Goal: Check status: Check status

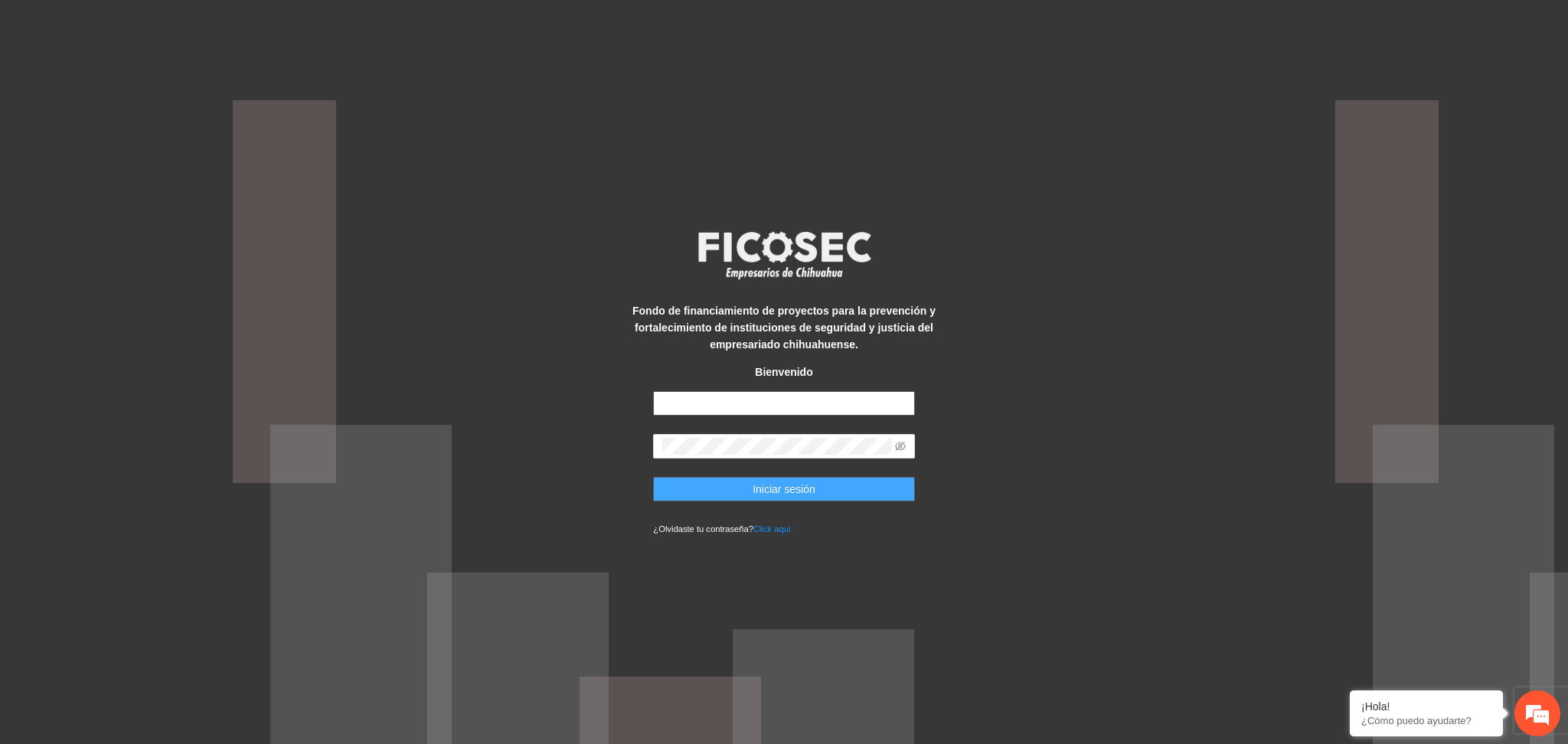
type input "**********"
click at [765, 489] on span "Iniciar sesión" at bounding box center [784, 490] width 63 height 17
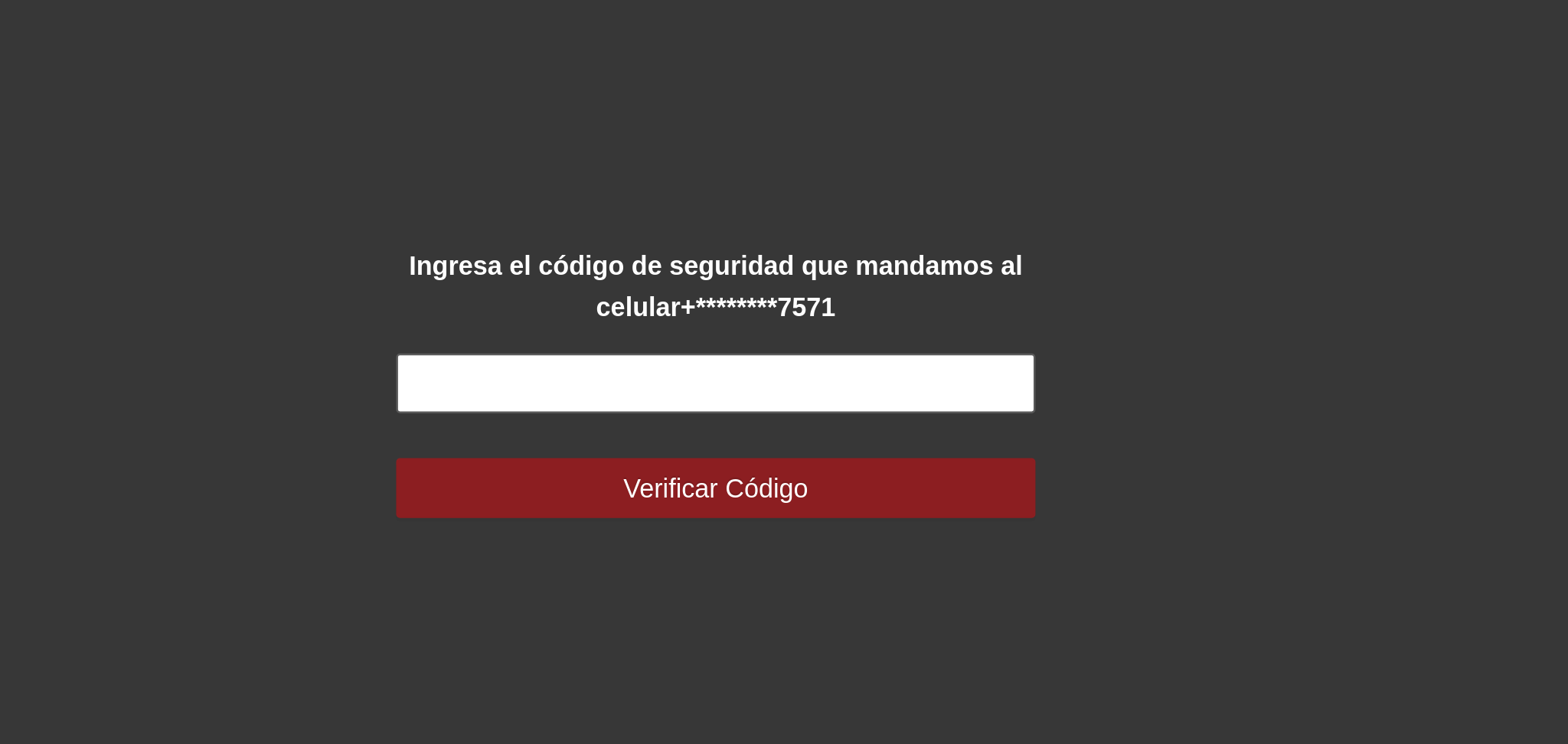
click at [728, 363] on input "text" at bounding box center [783, 364] width 261 height 25
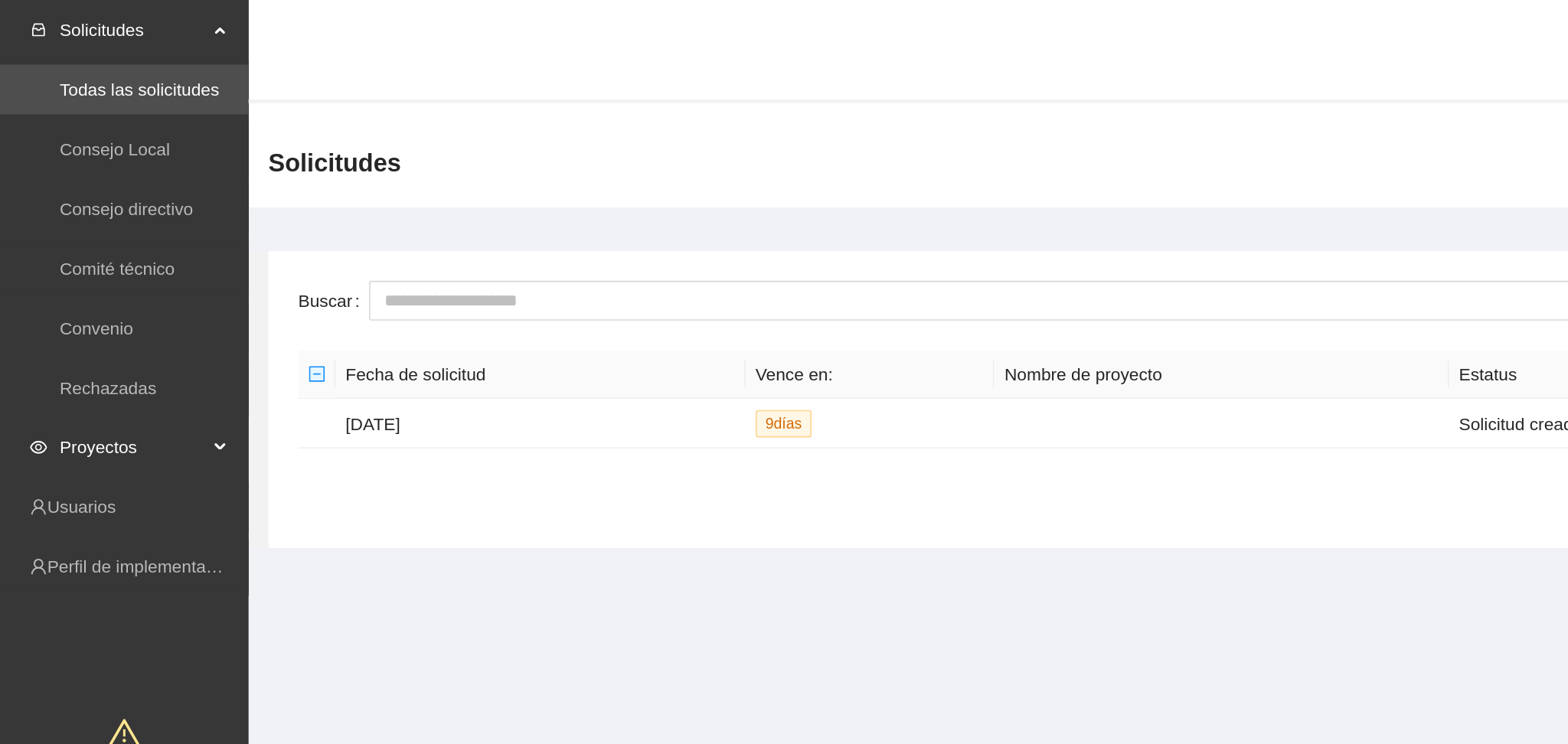
click at [45, 280] on span "Proyectos" at bounding box center [81, 276] width 90 height 31
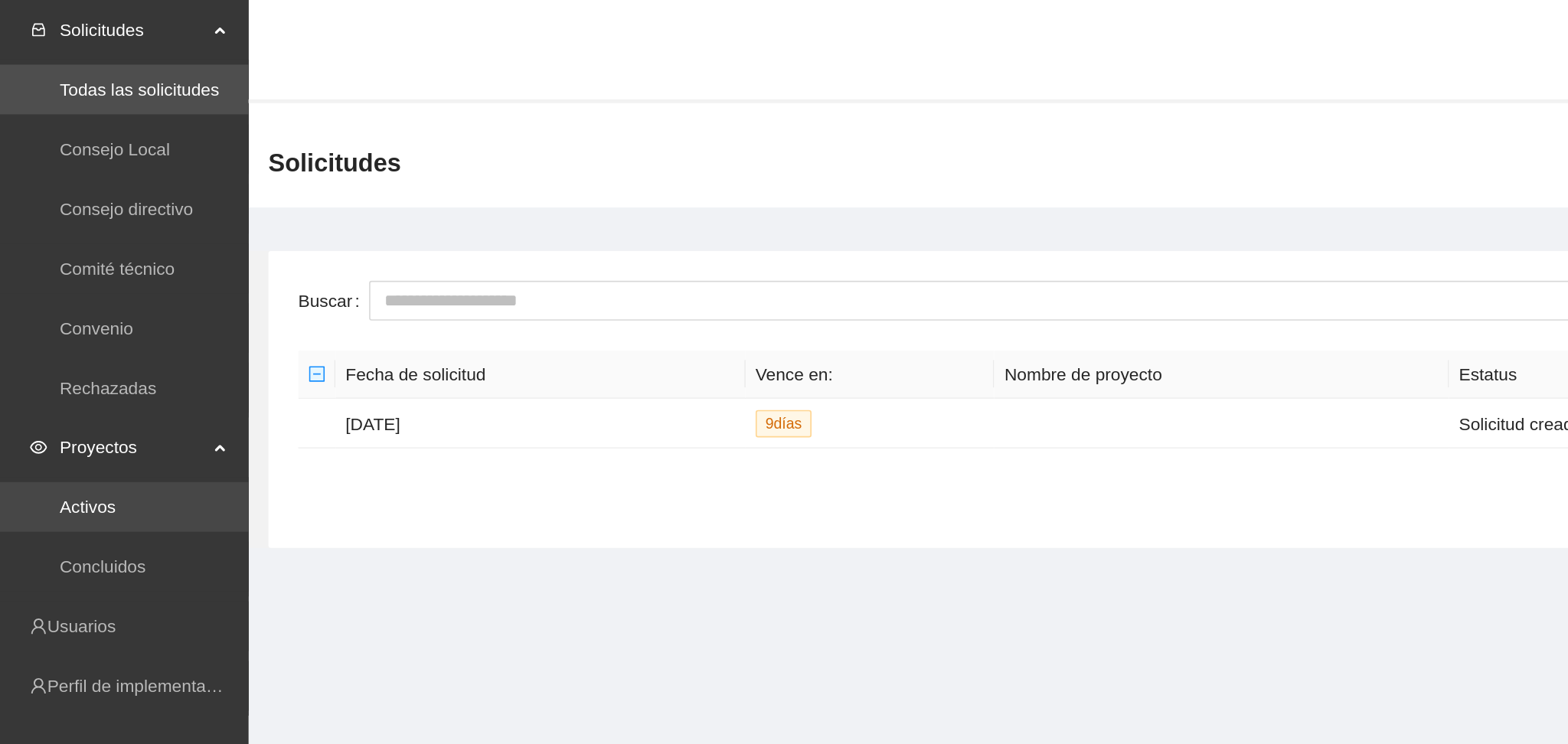
click at [60, 308] on link "Activos" at bounding box center [54, 313] width 35 height 12
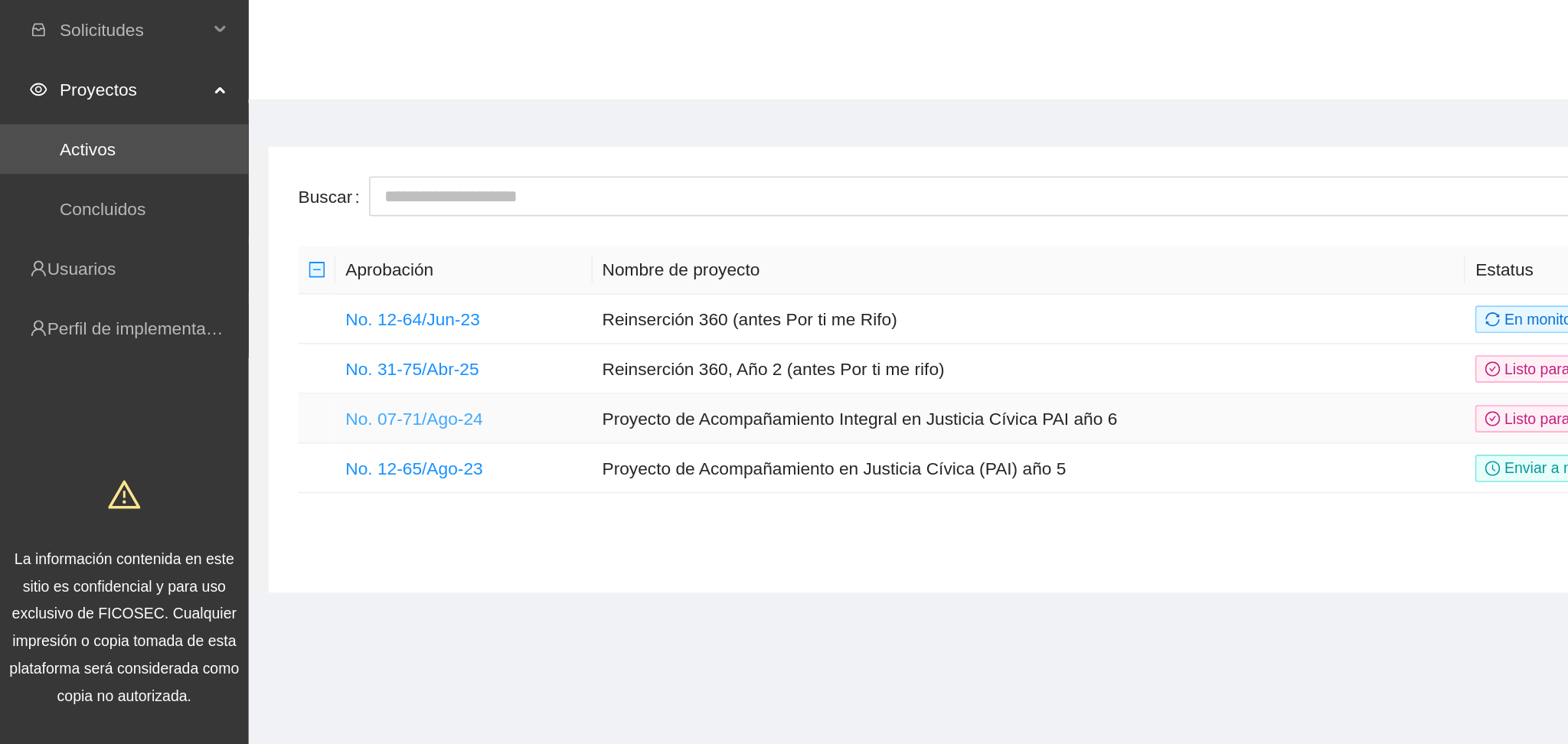
click at [286, 254] on link "No. 07-71/Ago-24" at bounding box center [255, 258] width 85 height 12
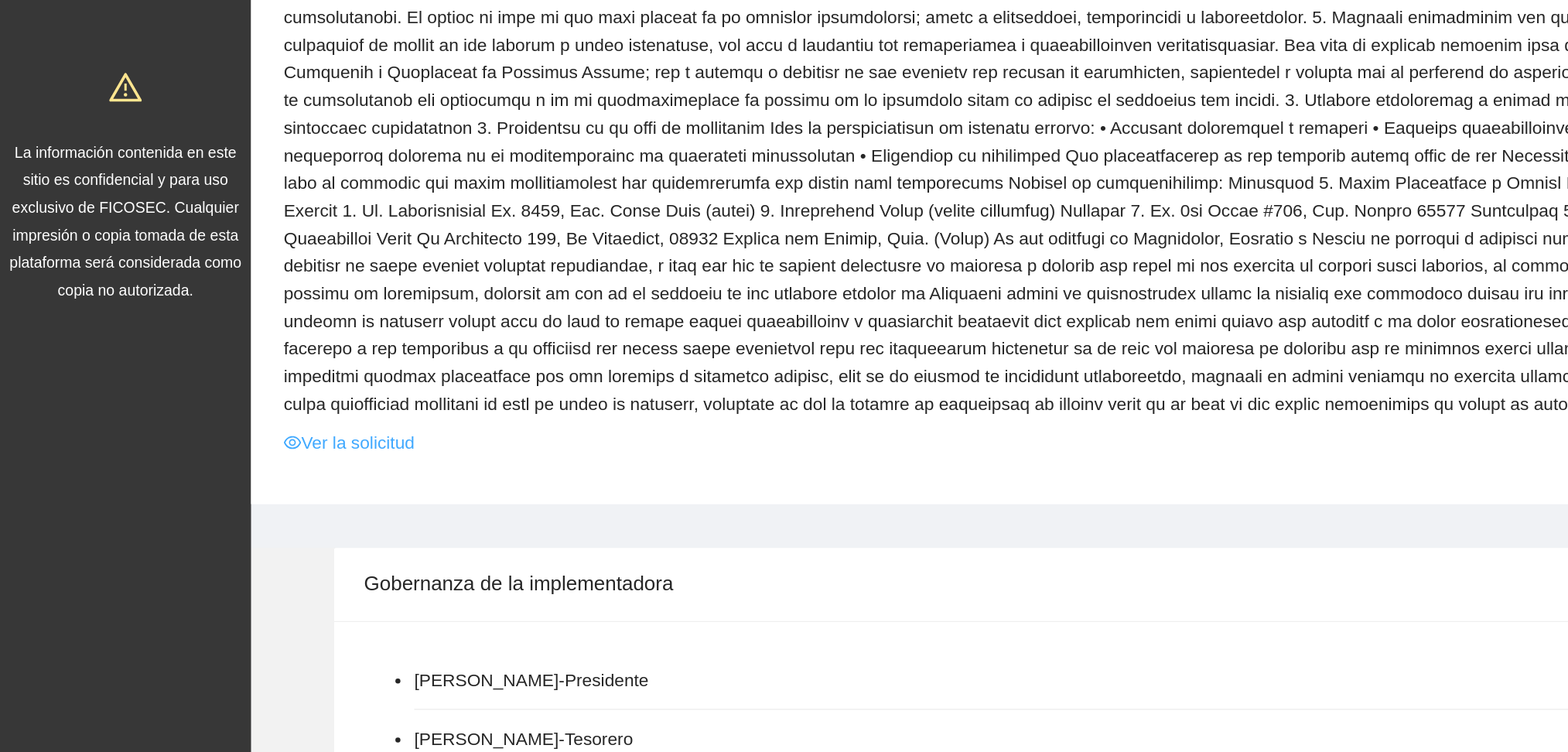
click at [198, 533] on link "Ver la solicitud" at bounding box center [215, 527] width 80 height 17
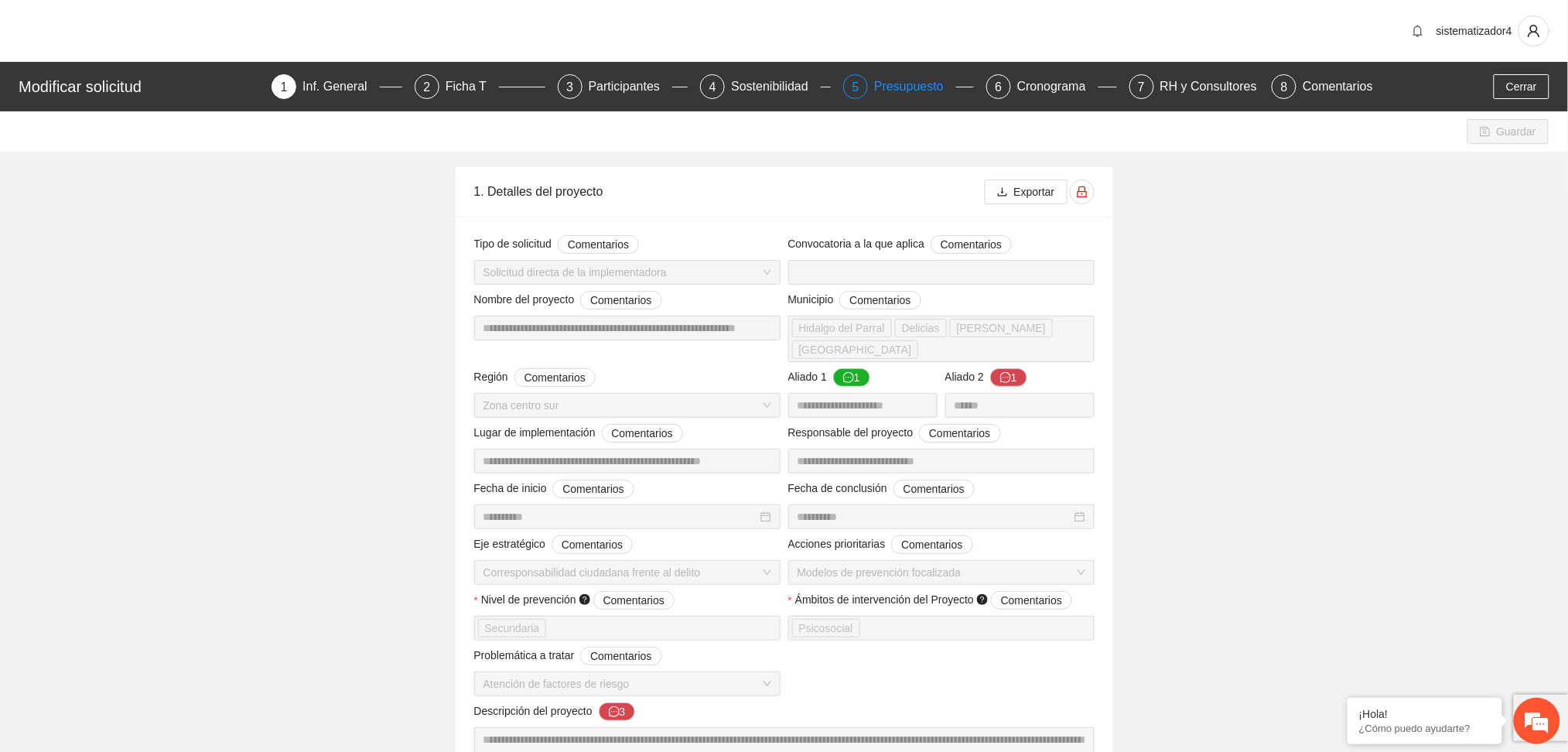
click at [919, 96] on div "Presupuesto" at bounding box center [915, 87] width 82 height 25
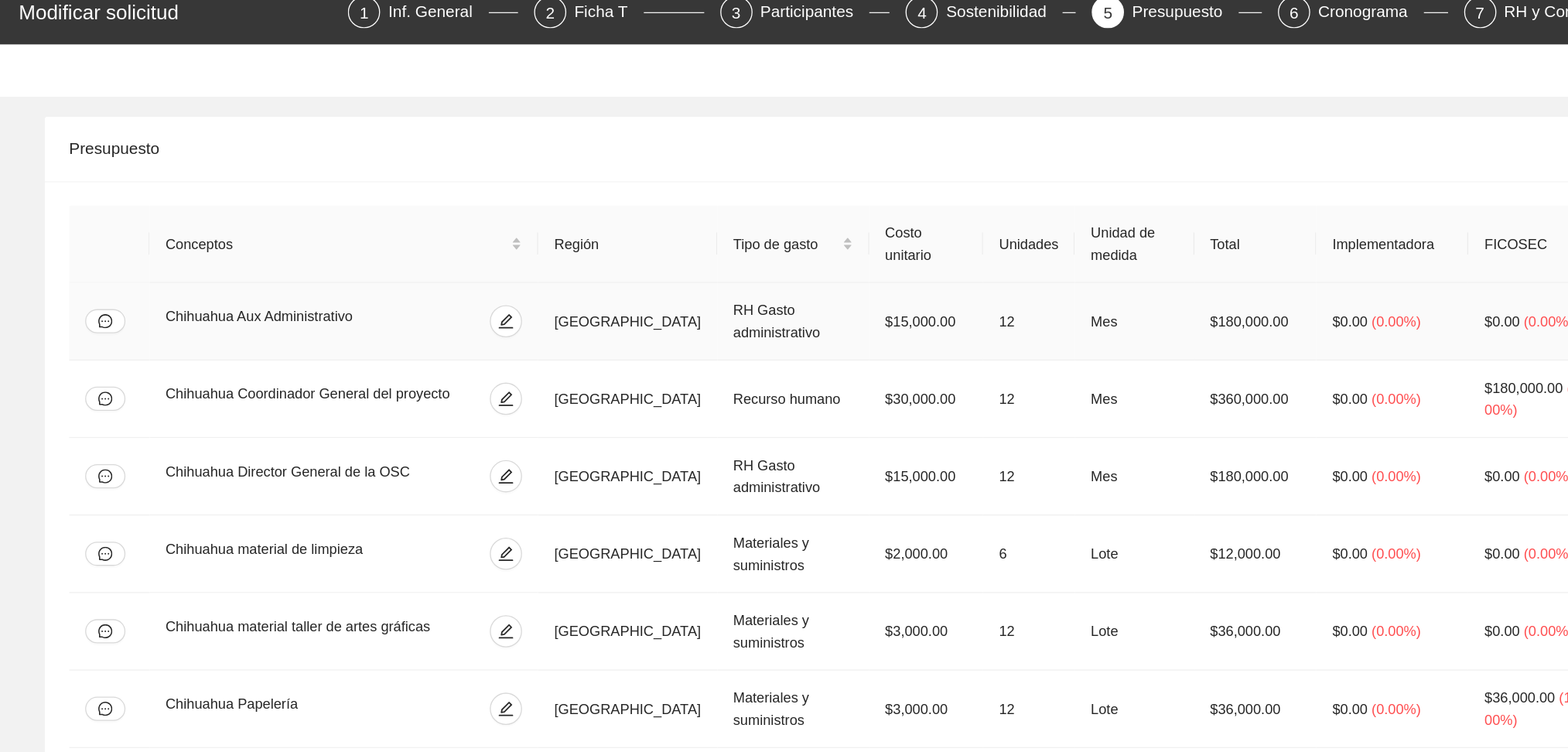
scroll to position [9, 0]
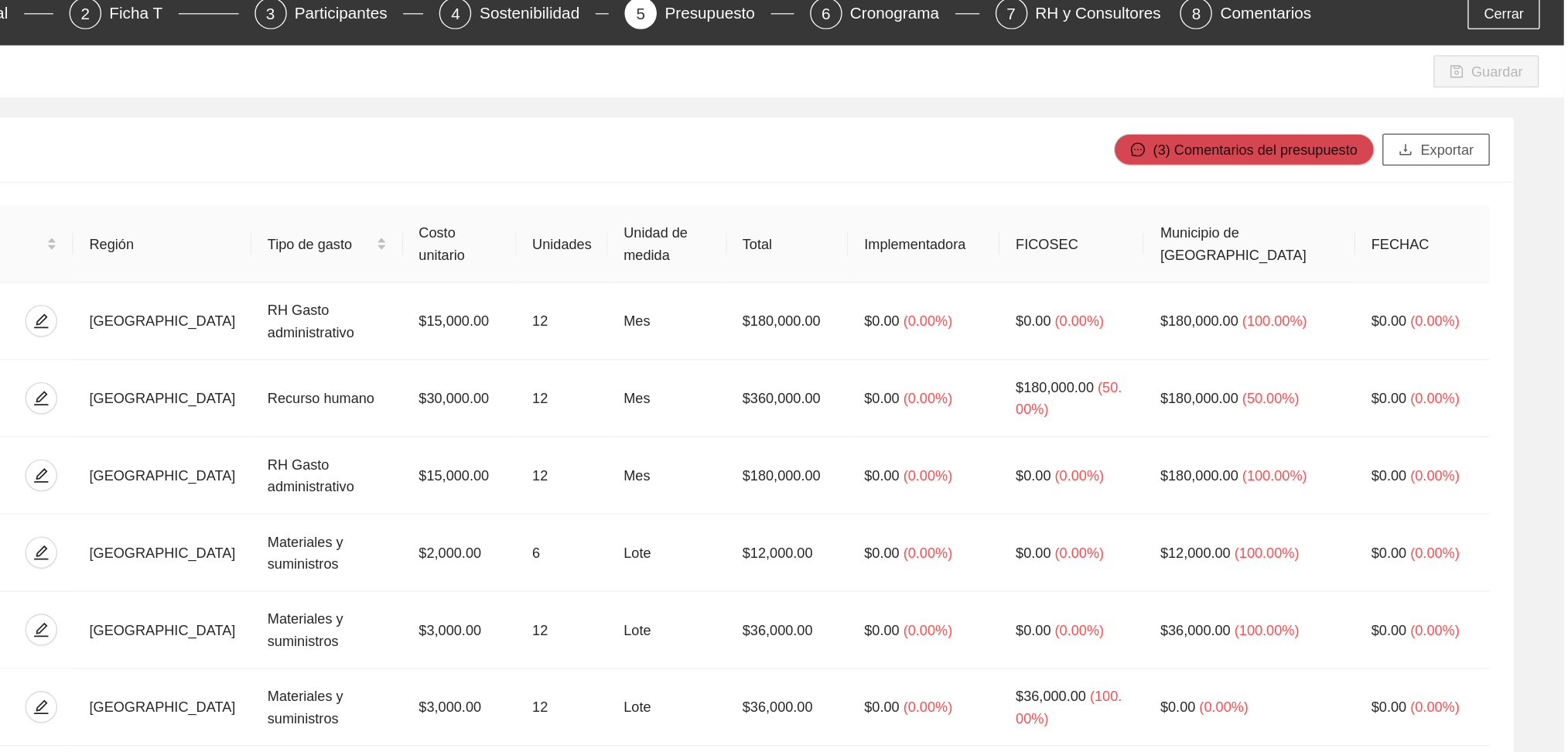
drag, startPoint x: 1462, startPoint y: 182, endPoint x: 1452, endPoint y: 186, distance: 10.8
click at [1462, 180] on span "Exportar" at bounding box center [1478, 184] width 41 height 17
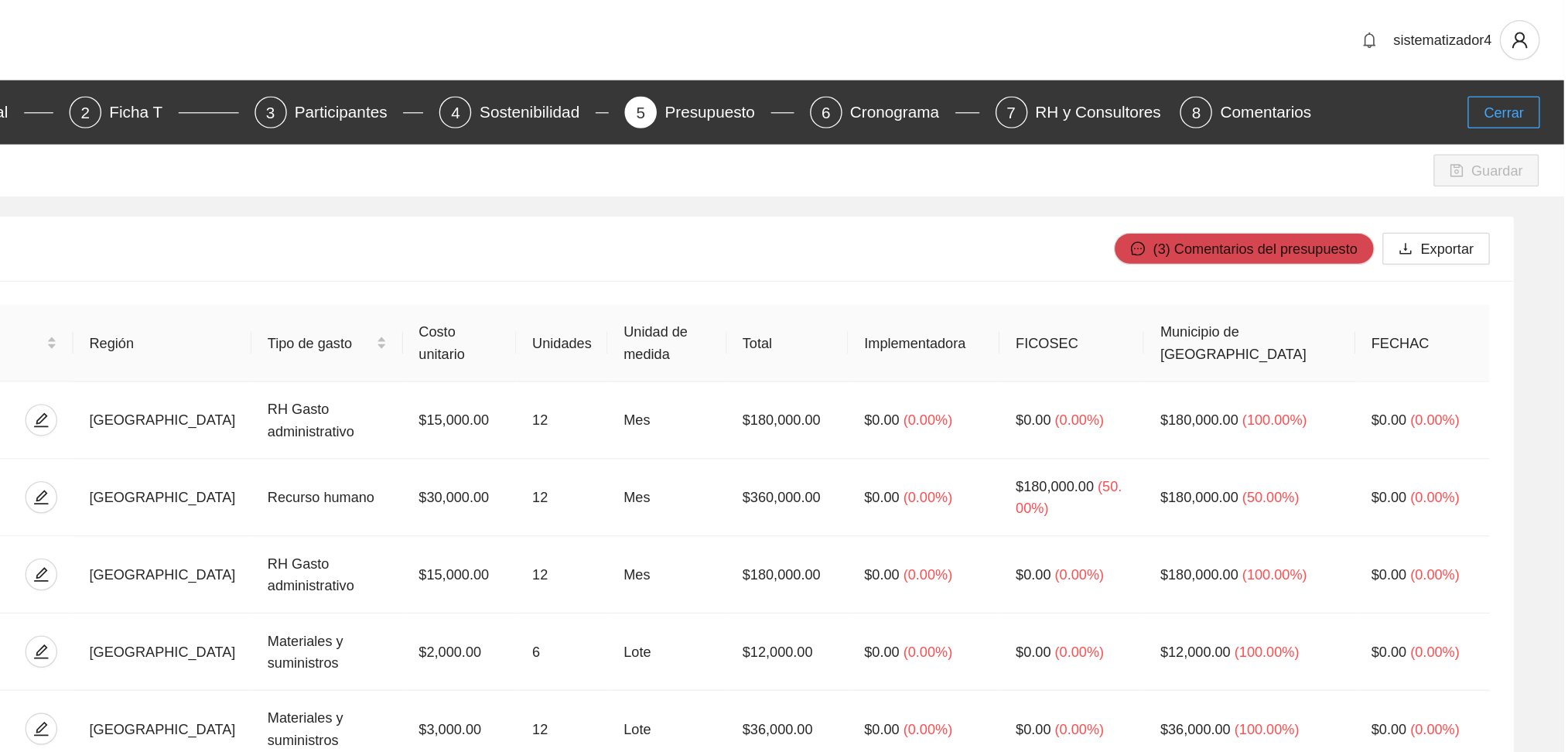
click at [1516, 90] on span "Cerrar" at bounding box center [1522, 87] width 31 height 17
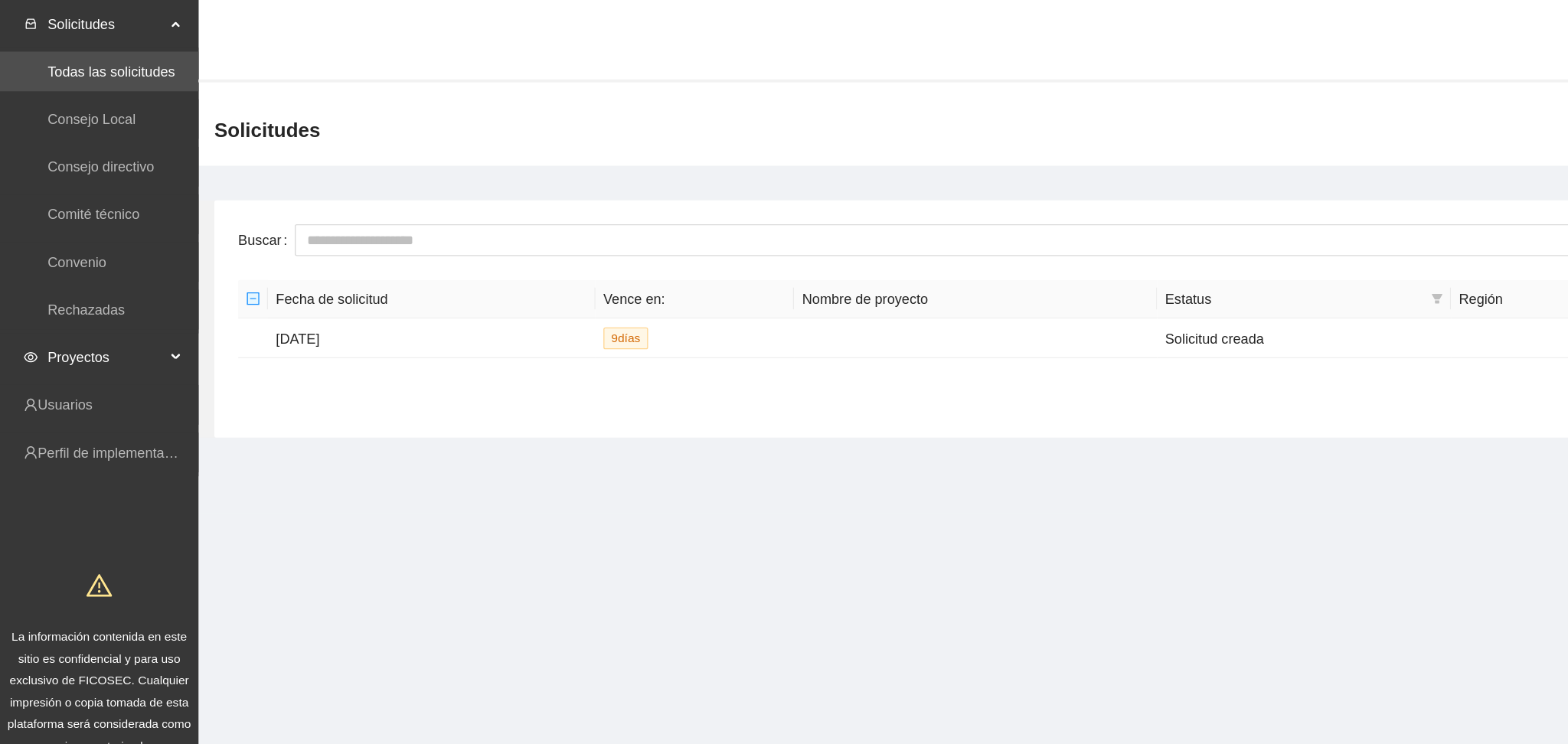
click at [82, 275] on span "Proyectos" at bounding box center [81, 276] width 90 height 31
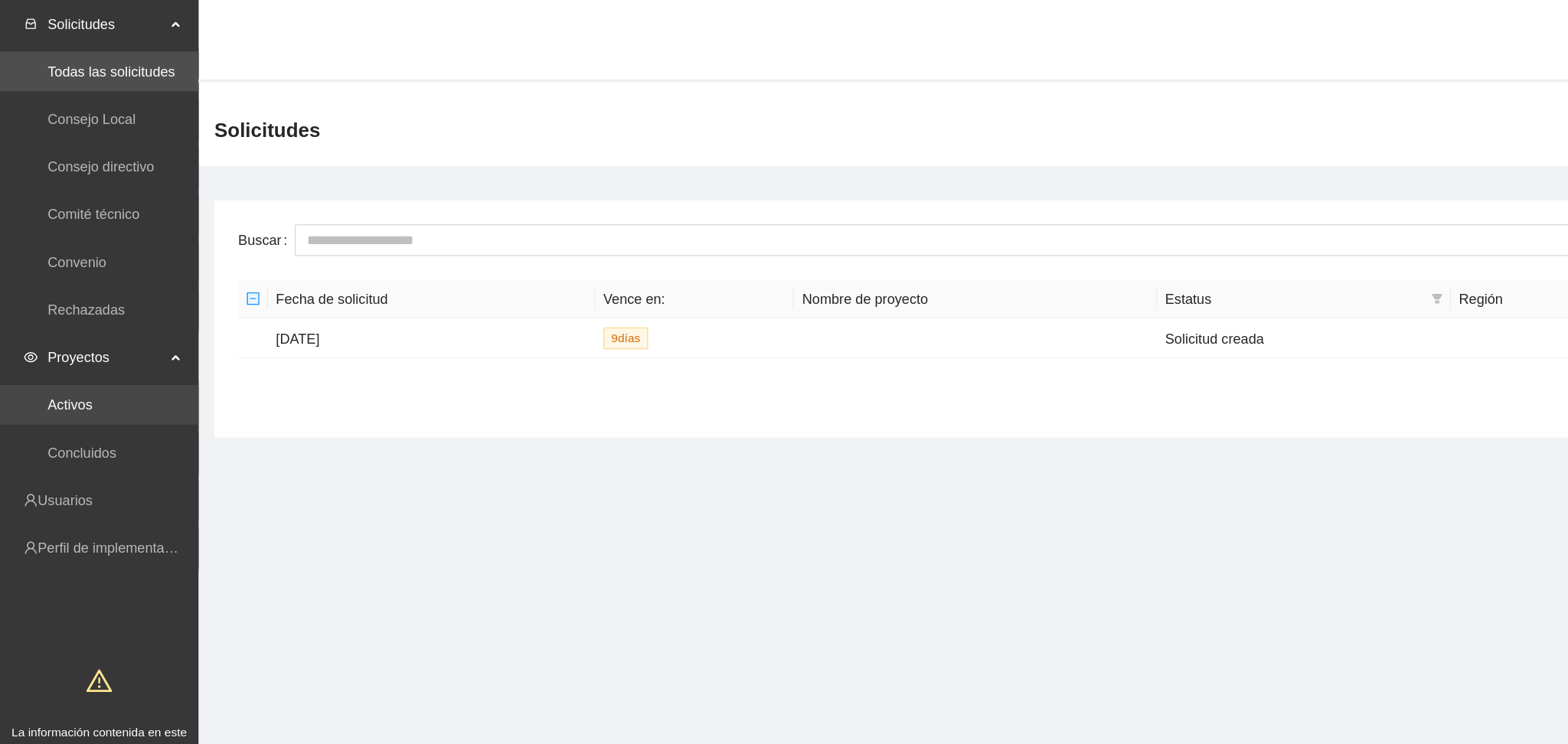
click at [65, 318] on link "Activos" at bounding box center [54, 313] width 35 height 12
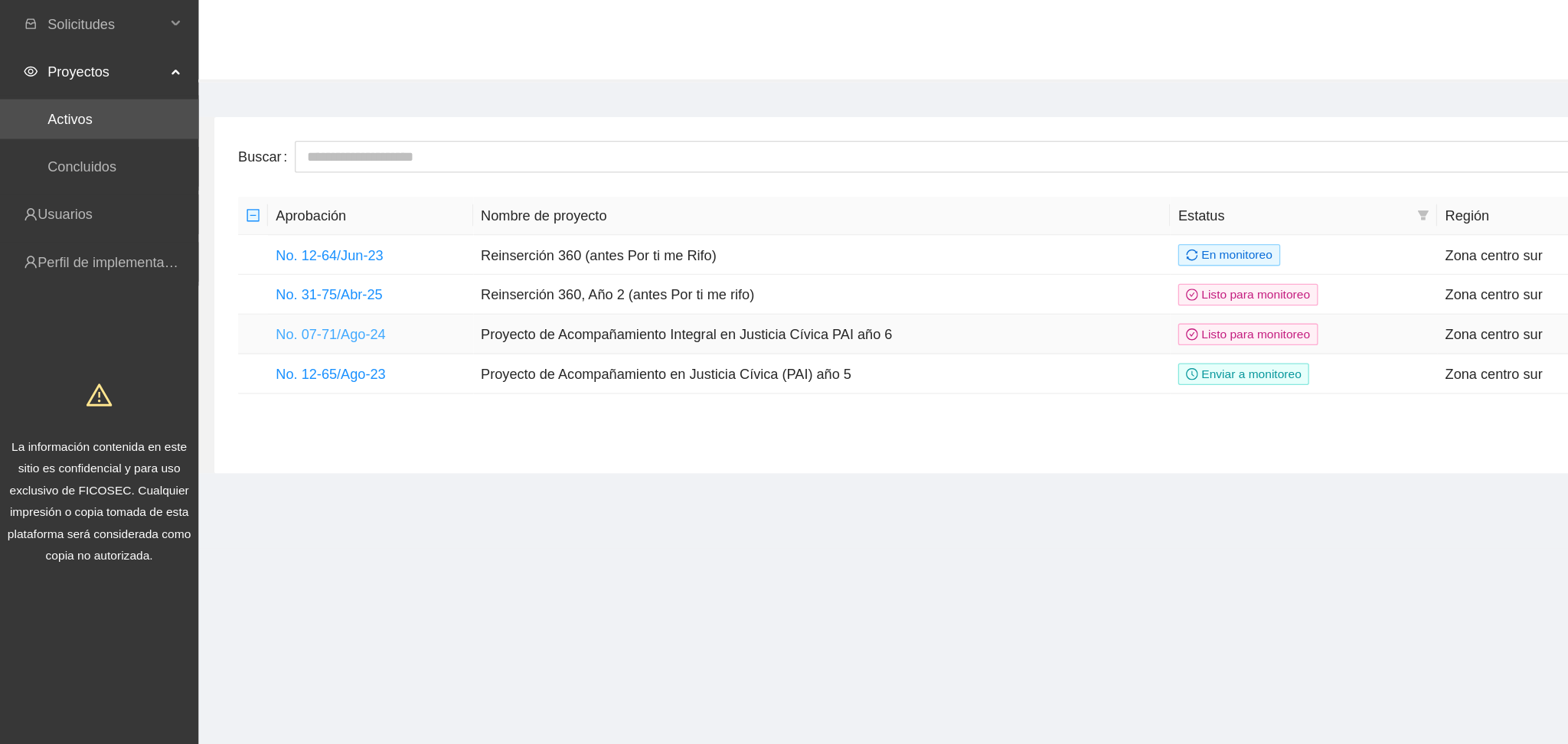
click at [261, 257] on link "No. 07-71/Ago-24" at bounding box center [255, 258] width 85 height 12
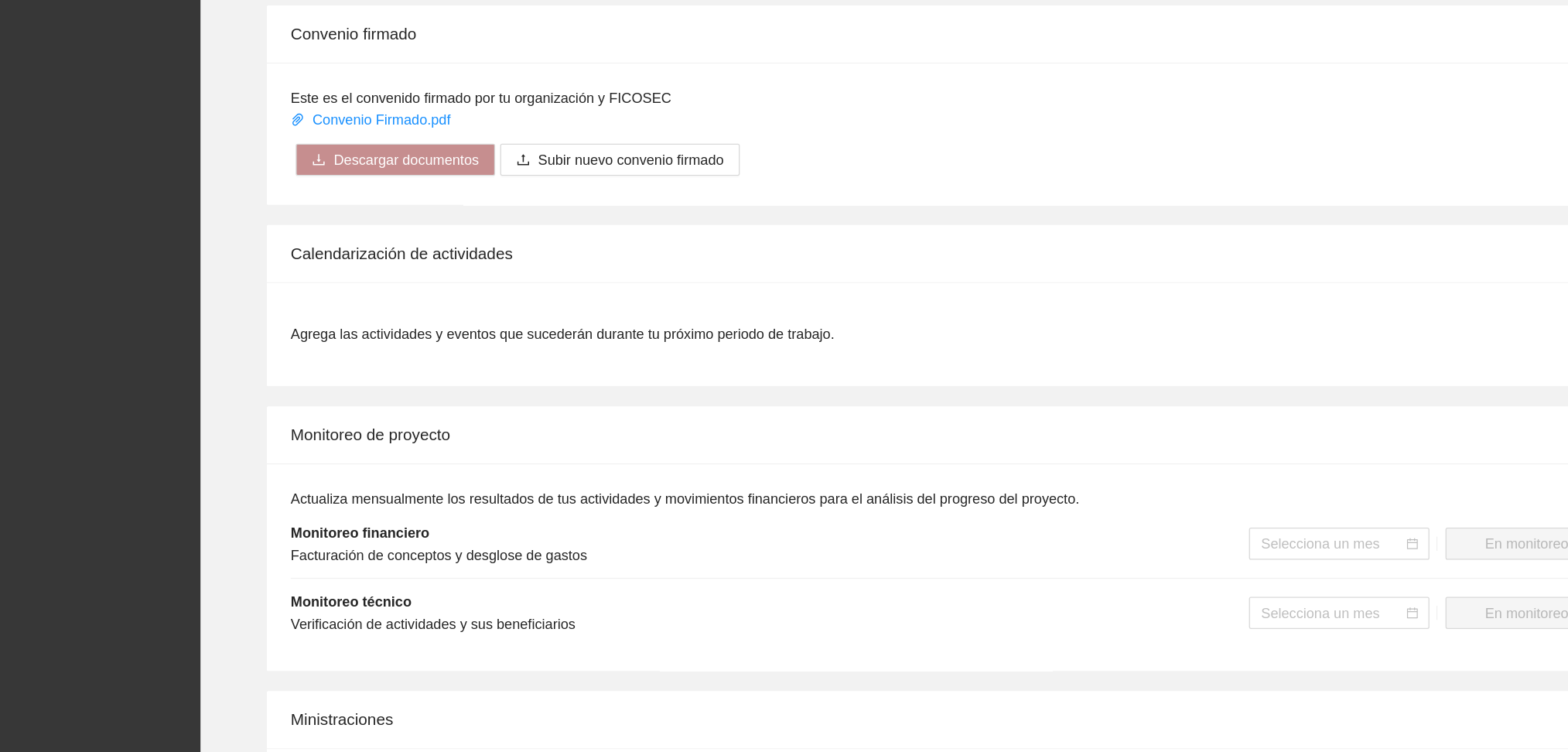
scroll to position [1273, 0]
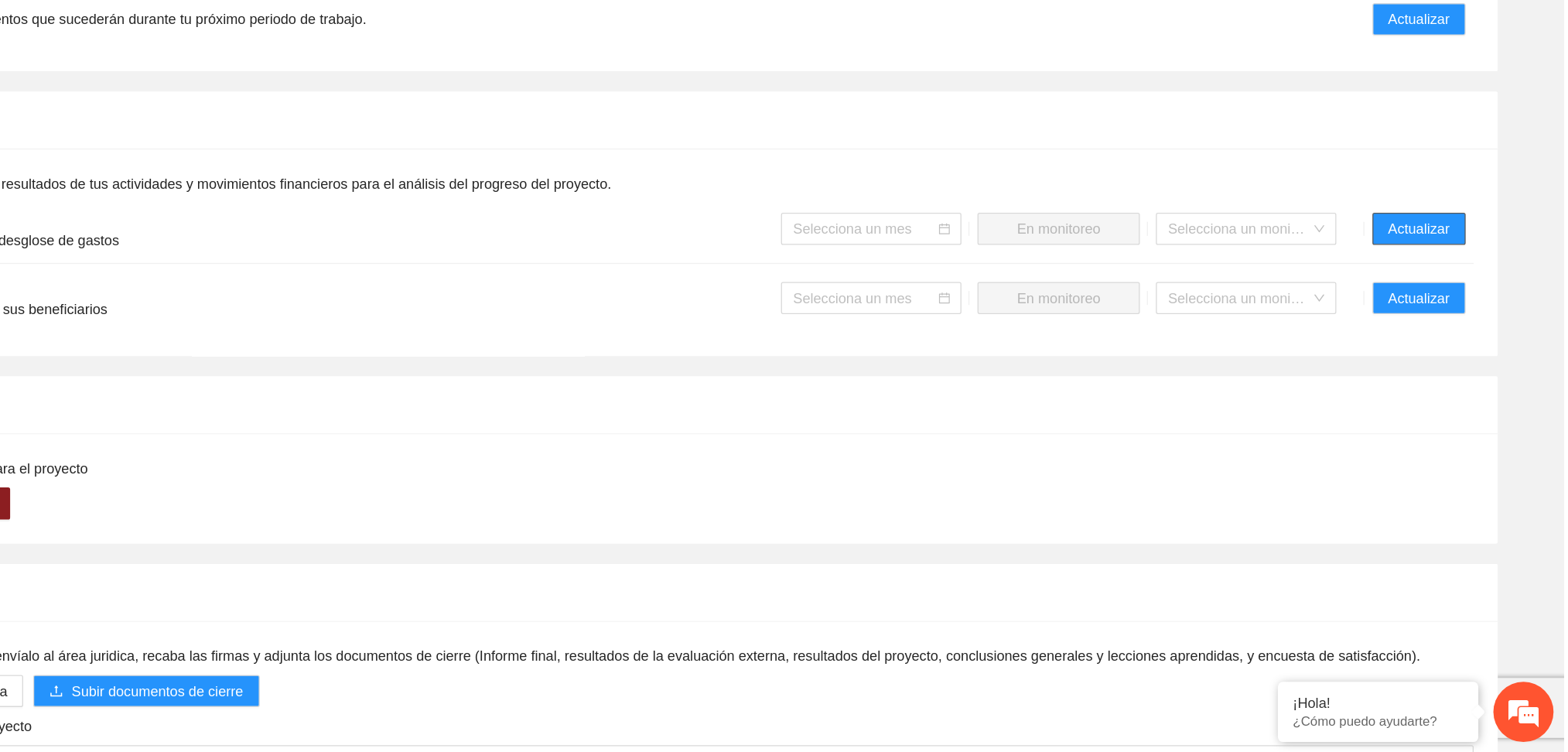
click at [1456, 340] on span "Actualizar" at bounding box center [1456, 349] width 47 height 17
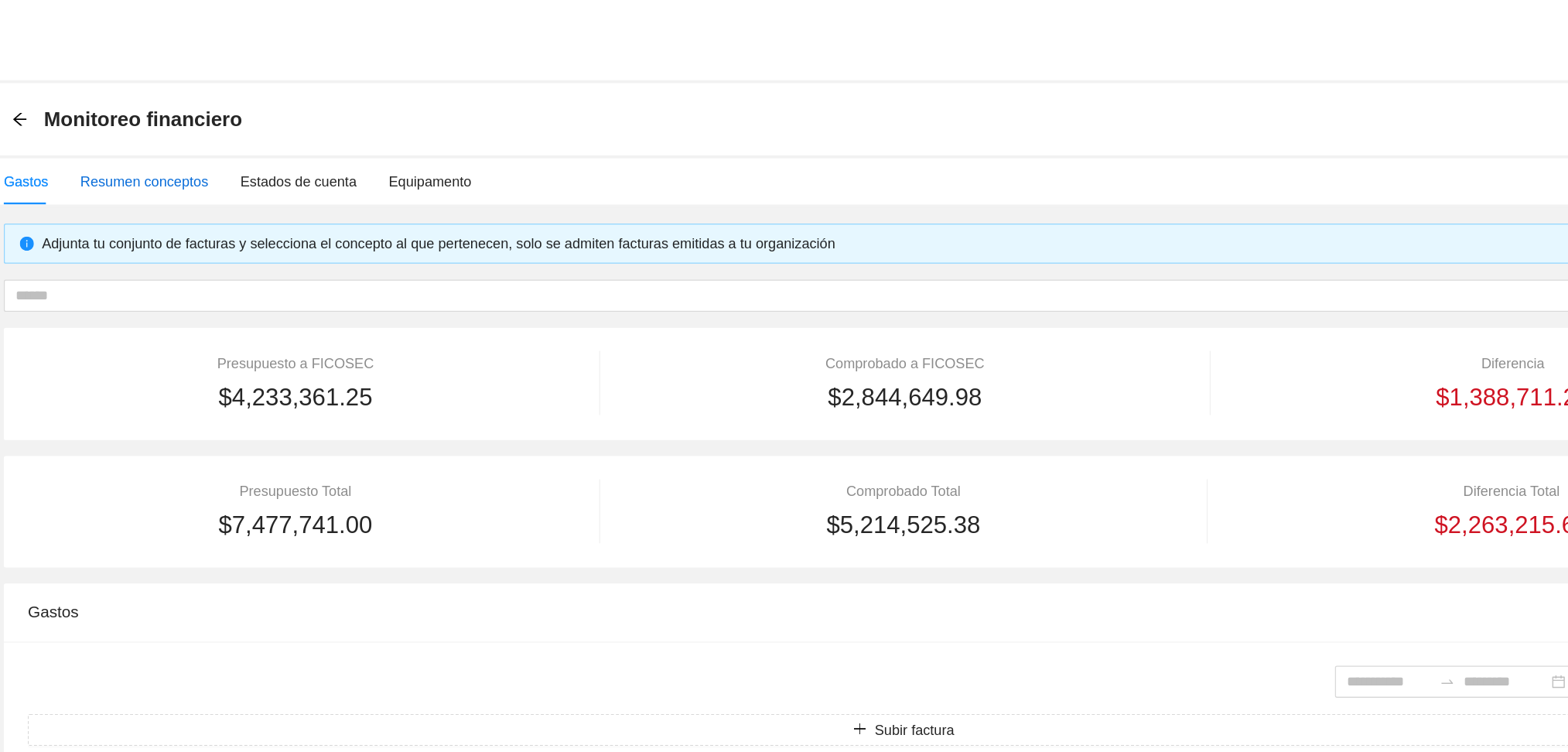
click at [294, 140] on div "Resumen conceptos" at bounding box center [275, 141] width 99 height 17
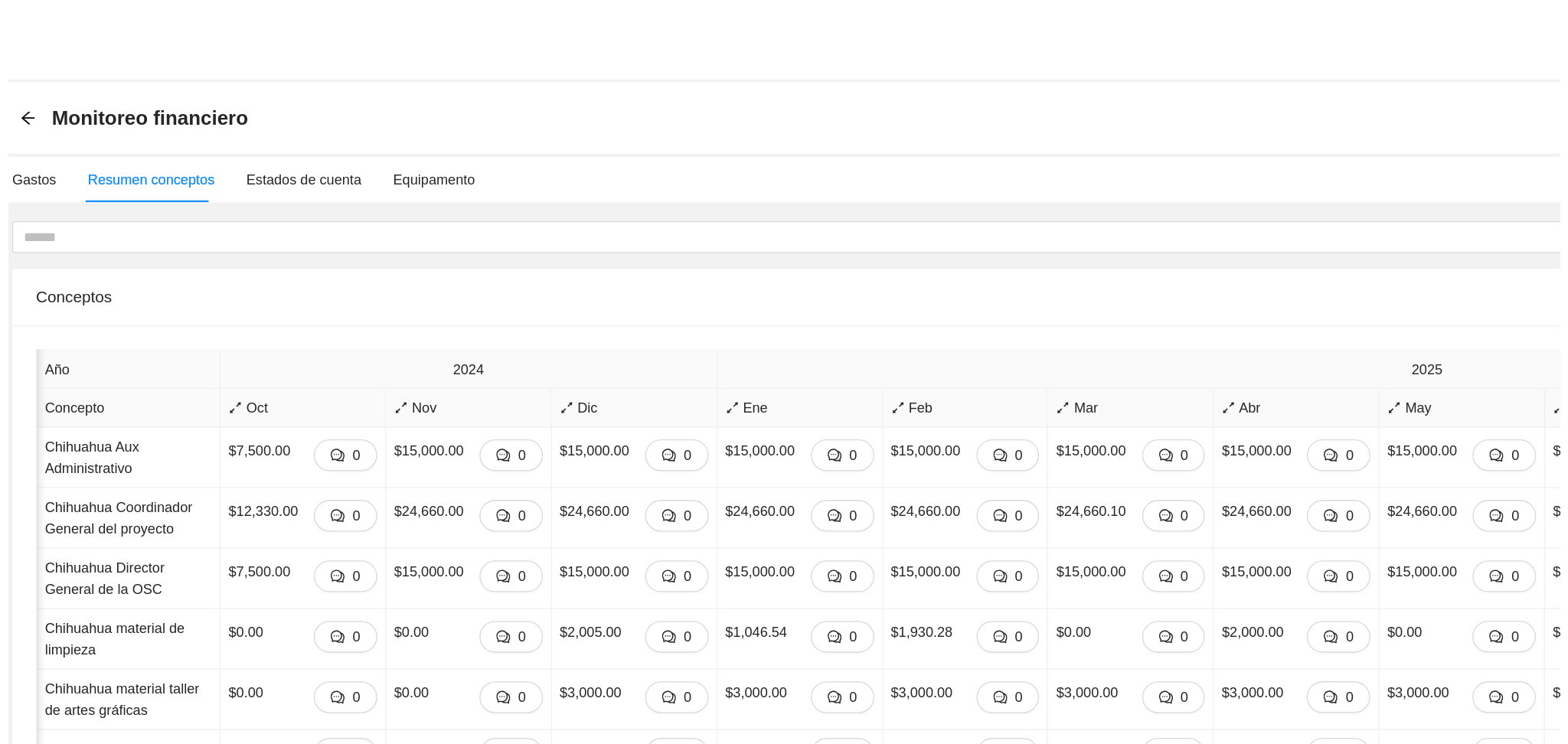
scroll to position [0, 321]
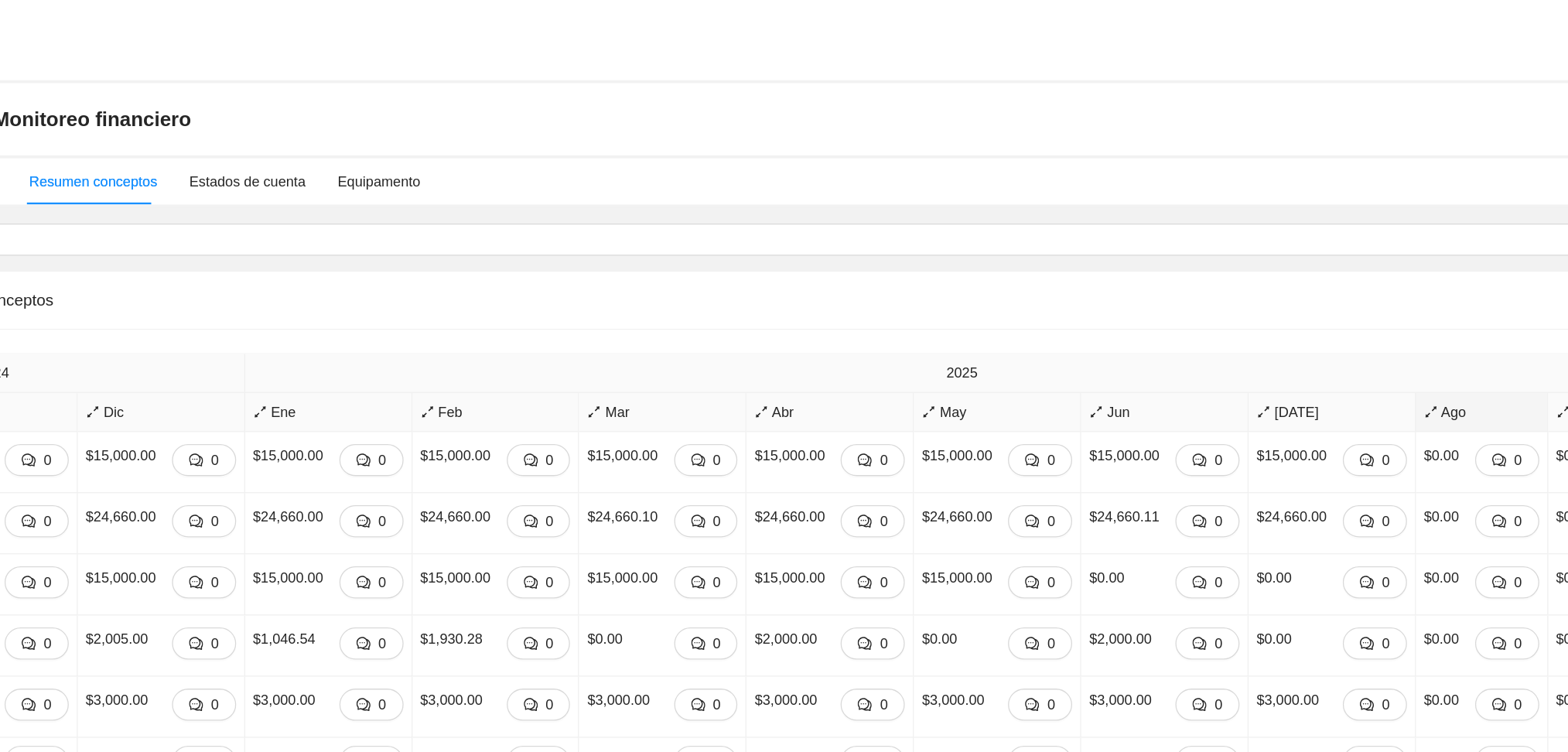
click at [1305, 321] on span "Ago" at bounding box center [1347, 319] width 89 height 17
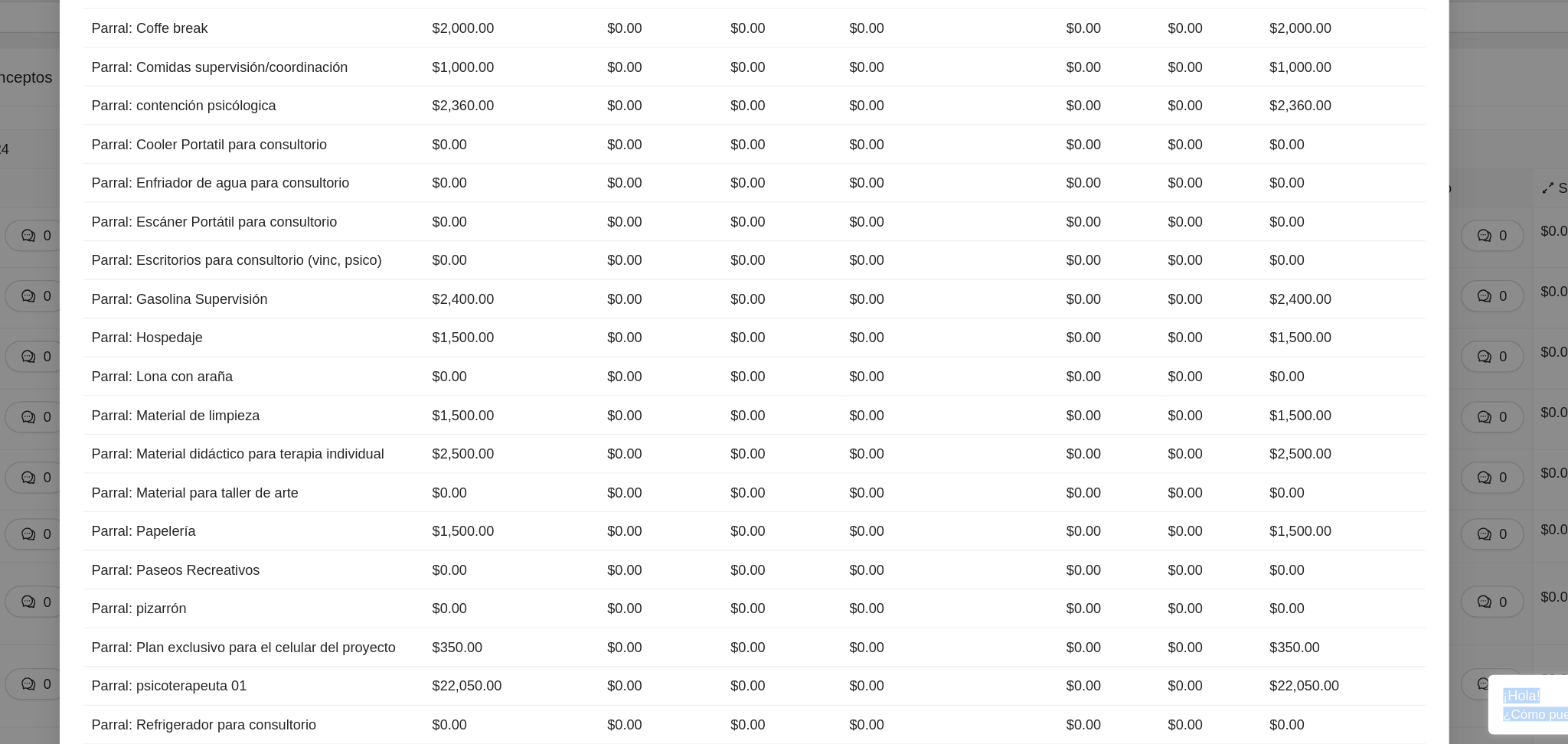
scroll to position [3646, 0]
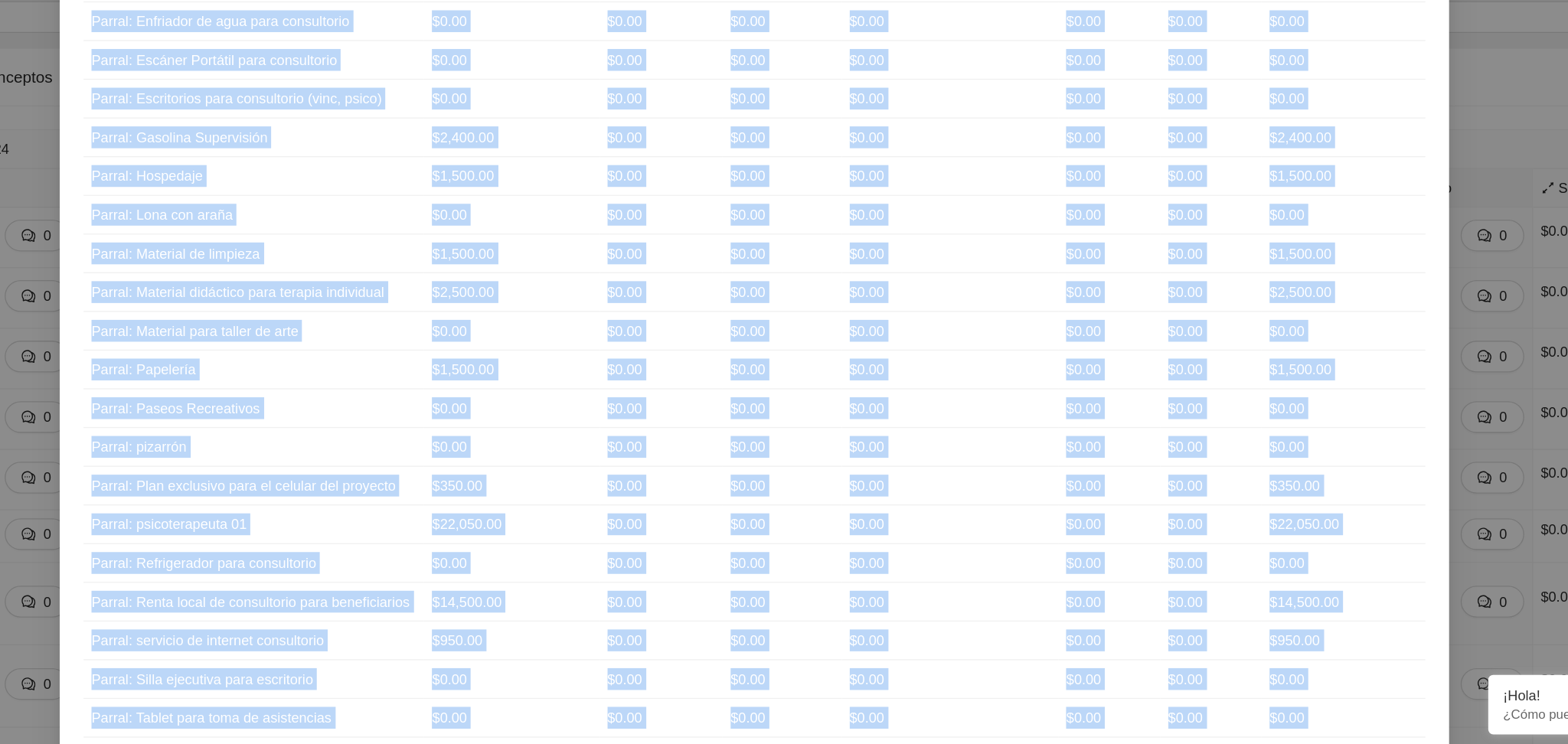
drag, startPoint x: 262, startPoint y: 149, endPoint x: 1210, endPoint y: 649, distance: 1071.8
copy table "Loremips Dolorsitame Consecte Adipisc Elitseddoeiusm Tempor 6 Incidi 4 Utlabore…"
